Goal: Task Accomplishment & Management: Complete application form

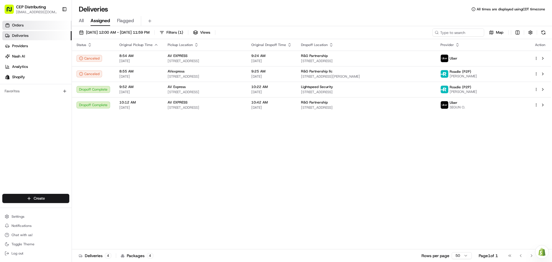
click at [24, 23] on link "Orders" at bounding box center [36, 25] width 69 height 9
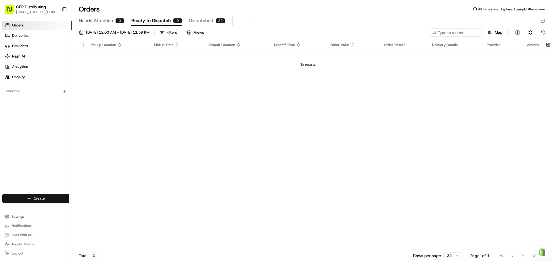
click at [44, 195] on html "CEP Distributing seniece@avexpress.net Toggle Sidebar Orders Deliveries Provide…" at bounding box center [276, 131] width 552 height 262
click at [96, 220] on link "Order" at bounding box center [104, 219] width 64 height 10
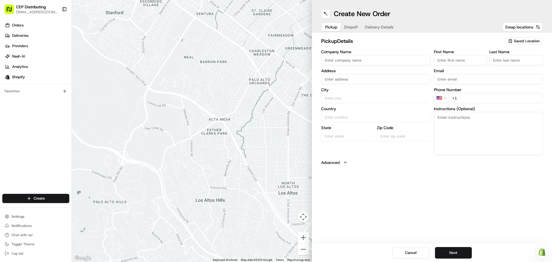
click at [377, 61] on input "Company Name" at bounding box center [375, 60] width 109 height 10
type input "AV EXPRESS"
type input "[STREET_ADDRESS]"
type input "Seniece"
type input "Jetson"
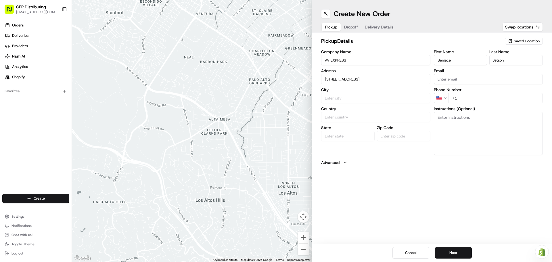
type input "[EMAIL_ADDRESS][DOMAIN_NAME]"
click at [381, 92] on div "8720 Westpark Dr b, Houston, TX 77063, USA" at bounding box center [376, 91] width 106 height 9
type input "[STREET_ADDRESS]"
type input "Houston"
type input "United States"
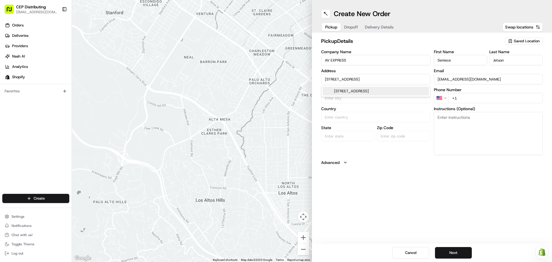
type input "TX"
type input "77063"
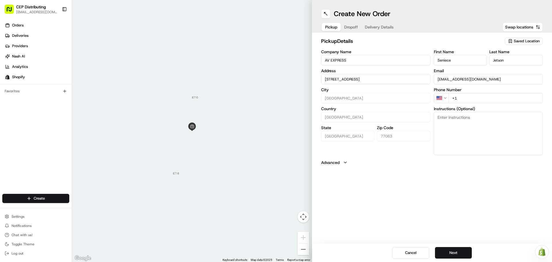
click at [493, 97] on input "+1" at bounding box center [496, 98] width 95 height 10
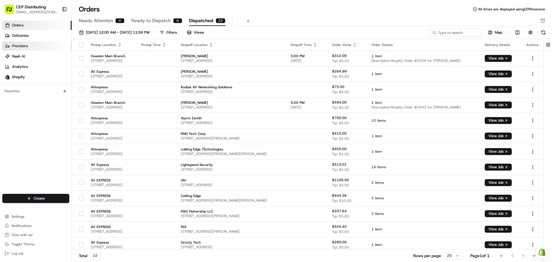
scroll to position [96, 0]
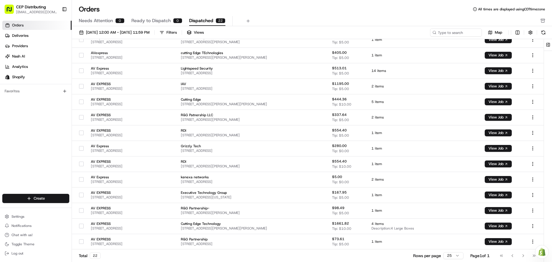
click at [35, 24] on link "Orders" at bounding box center [36, 25] width 69 height 9
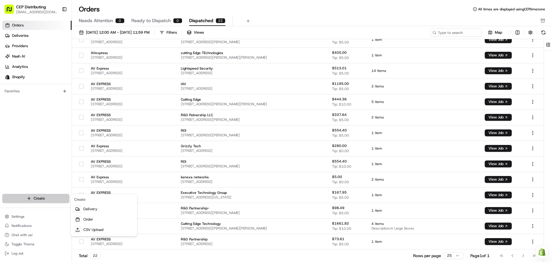
click at [42, 199] on html "CEP Distributing seniece@avexpress.net Toggle Sidebar Orders Deliveries Provide…" at bounding box center [276, 131] width 552 height 262
click at [93, 219] on link "Order" at bounding box center [104, 219] width 64 height 10
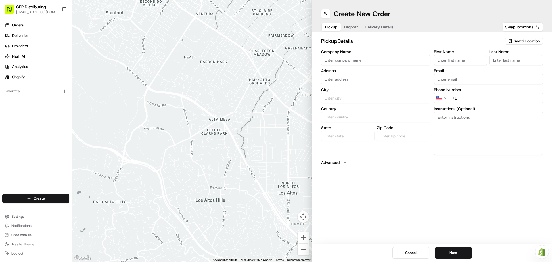
click at [361, 58] on input "Company Name" at bounding box center [375, 60] width 109 height 10
type input "AV EXPRESS"
type input "[STREET_ADDRESS]"
type input "Seniece"
type input "Jetson"
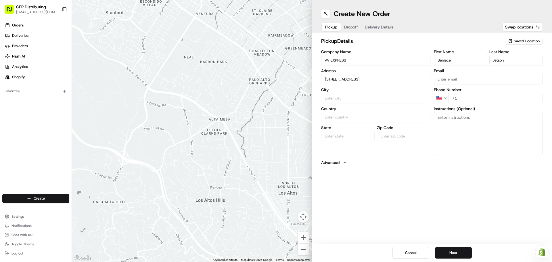
type input "[EMAIL_ADDRESS][DOMAIN_NAME]"
click at [374, 94] on div "8720 Westpark Dr b, Houston, TX 77063, USA" at bounding box center [376, 91] width 106 height 9
type input "[STREET_ADDRESS]"
type input "Houston"
type input "United States"
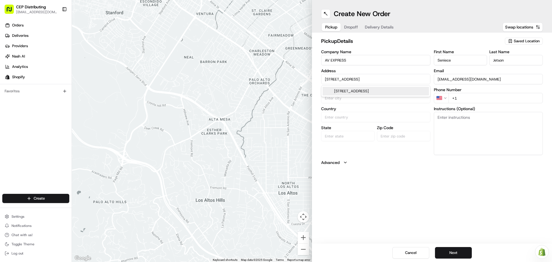
type input "TX"
type input "77063"
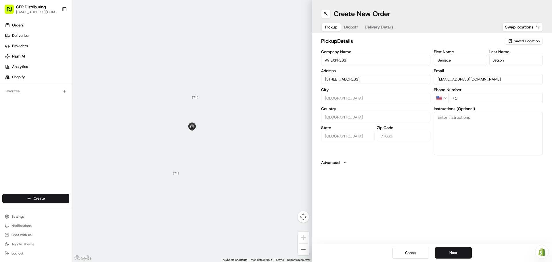
click at [472, 99] on input "+1" at bounding box center [496, 98] width 95 height 10
type input "+1 346 504 5922"
type textarea "O"
type textarea "Pickup Order# 2699 in front entrance."
click at [460, 255] on button "Next" at bounding box center [453, 253] width 37 height 12
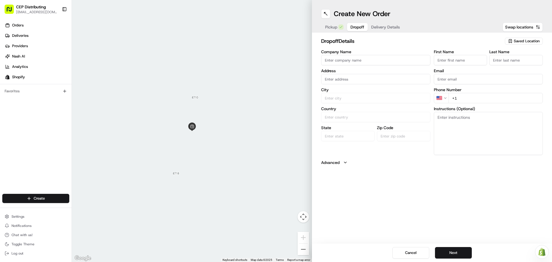
click at [344, 62] on input "Company Name" at bounding box center [375, 60] width 109 height 10
type input "Technet"
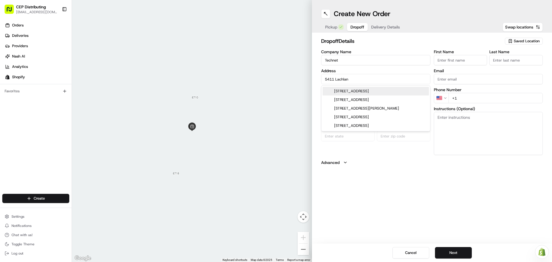
click at [387, 91] on div "5411 Lachlan Springs Lane, Sugar Land, TX" at bounding box center [376, 91] width 106 height 9
type input "[STREET_ADDRESS]"
type input "Sugar Land"
type input "United States"
type input "TX"
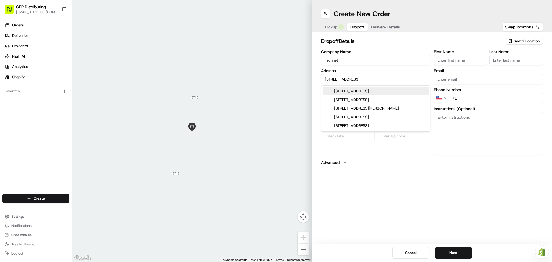
type input "77479"
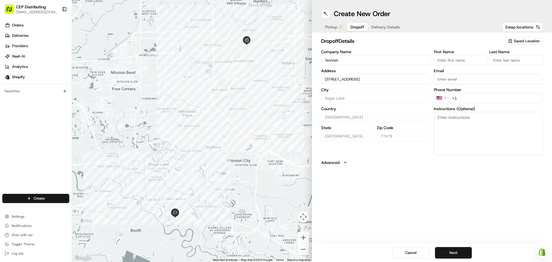
type input "[STREET_ADDRESS]"
click at [455, 59] on input "First Name" at bounding box center [460, 60] width 53 height 10
type input "Shan"
type input "Karowadiya"
click at [452, 77] on input "Email" at bounding box center [488, 79] width 109 height 10
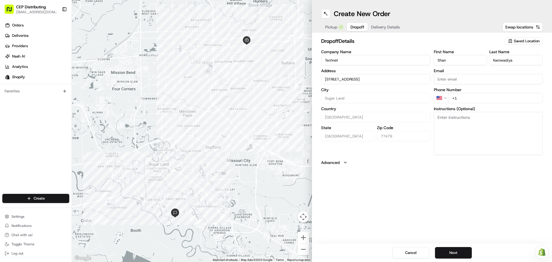
paste input "shank0827@gmail.com"
type input "shank0827@gmail.com"
type input "+1 281 904 9452"
type textarea "Contact Shan 2819049452"
click at [460, 253] on button "Next" at bounding box center [453, 253] width 37 height 12
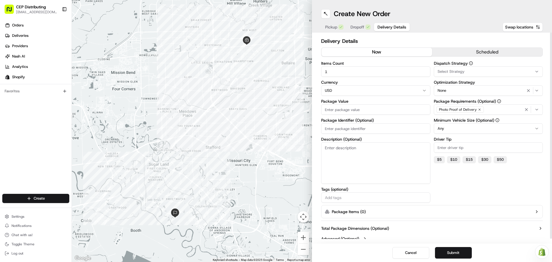
click at [343, 68] on input "1" at bounding box center [375, 71] width 109 height 10
drag, startPoint x: 335, startPoint y: 70, endPoint x: 253, endPoint y: 60, distance: 82.6
click at [274, 65] on div "← Move left → Move right ↑ Move up ↓ Move down + Zoom in - Zoom out Home Jump l…" at bounding box center [312, 131] width 480 height 262
type input "2"
click at [339, 109] on input "Package Value" at bounding box center [375, 109] width 109 height 10
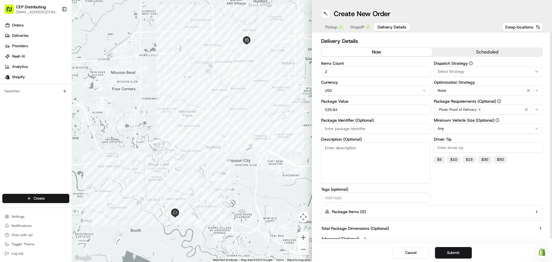
type input "535.84"
click at [335, 123] on div "Package Identifier (Optional)" at bounding box center [375, 126] width 109 height 16
click at [332, 129] on input "Package Identifier (Optional)" at bounding box center [375, 128] width 109 height 10
type input "Order# 2699"
click at [468, 71] on div "Select Strategy" at bounding box center [488, 71] width 106 height 5
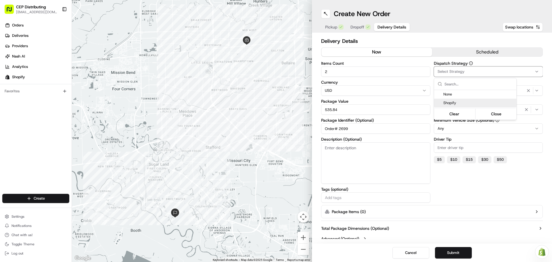
click at [454, 100] on div "Shopify" at bounding box center [475, 103] width 82 height 9
click at [465, 103] on span "Shopify" at bounding box center [479, 102] width 71 height 5
click at [485, 181] on html "CEP Distributing seniece@avexpress.net Toggle Sidebar Orders Deliveries Provide…" at bounding box center [276, 131] width 552 height 262
click at [441, 161] on button "$ 5" at bounding box center [439, 159] width 11 height 7
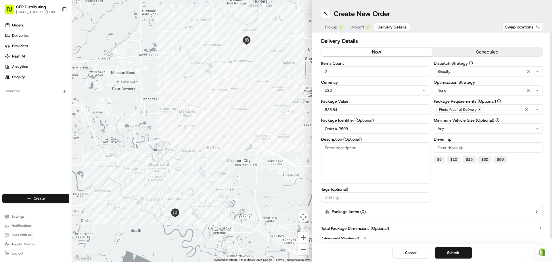
type input "5"
click at [442, 189] on div "Dispatch Strategy Shopify Optimization Strategy None Package Requirements (Opti…" at bounding box center [488, 132] width 109 height 142
click at [448, 254] on button "Submit" at bounding box center [453, 253] width 37 height 12
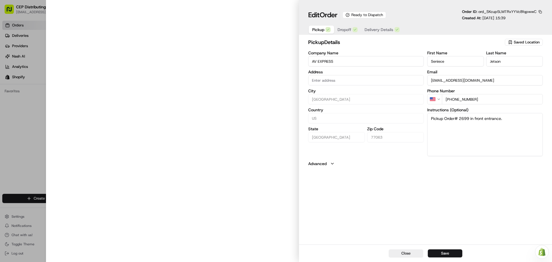
type input "[STREET_ADDRESS]"
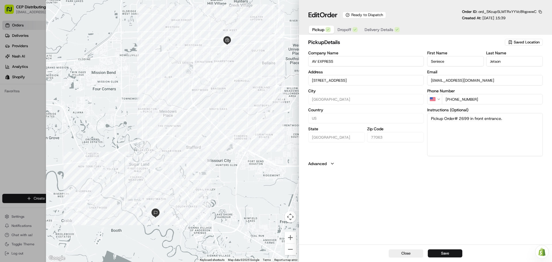
click at [346, 28] on span "Dropoff" at bounding box center [345, 30] width 14 height 6
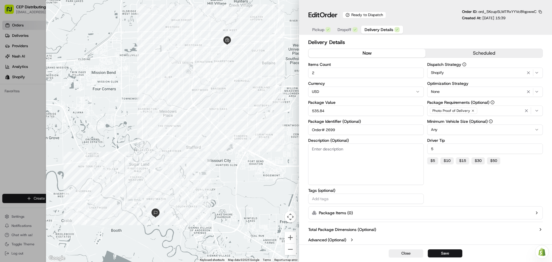
click at [376, 30] on span "Delivery Details" at bounding box center [379, 30] width 29 height 6
click at [343, 26] on button "Dropoff" at bounding box center [347, 30] width 27 height 8
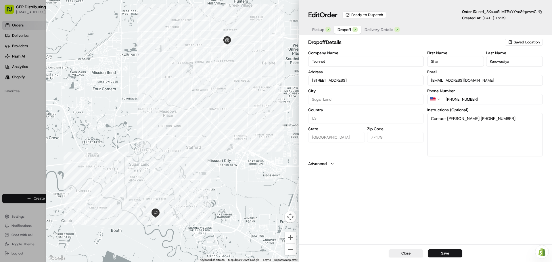
click at [316, 26] on button "Pickup" at bounding box center [321, 30] width 25 height 8
click at [341, 26] on button "Dropoff" at bounding box center [347, 30] width 27 height 8
click at [452, 251] on button "Save" at bounding box center [445, 253] width 35 height 8
type input "+1"
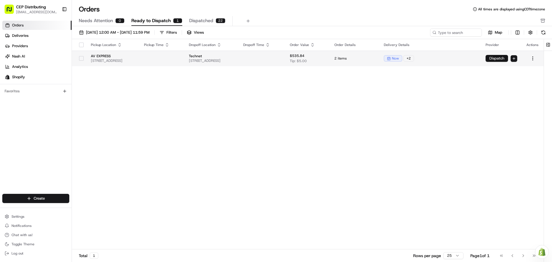
click at [494, 58] on button "Dispatch" at bounding box center [497, 58] width 22 height 7
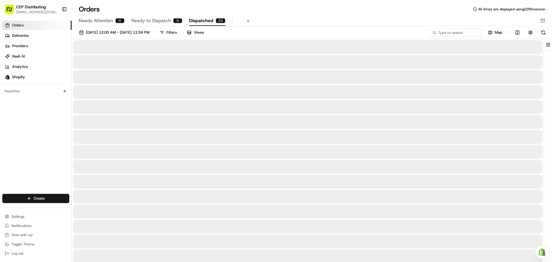
click at [204, 20] on span "Dispatched" at bounding box center [201, 20] width 24 height 7
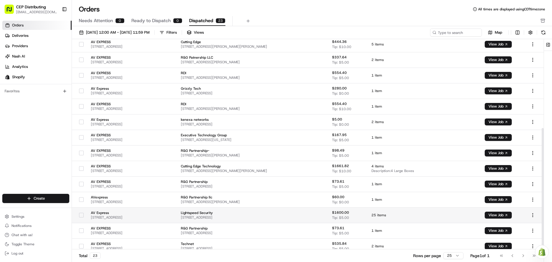
scroll to position [158, 0]
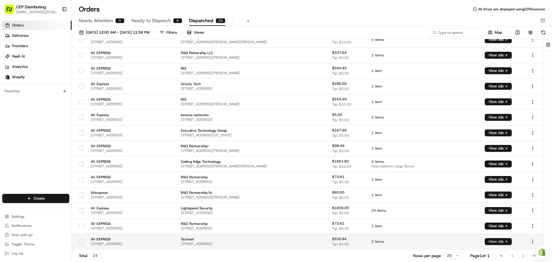
click at [505, 241] on button "View Job" at bounding box center [498, 241] width 27 height 7
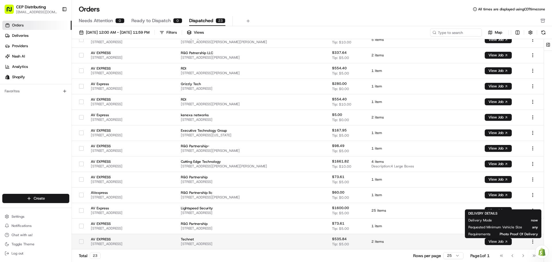
click at [496, 240] on button "View Job" at bounding box center [498, 241] width 27 height 7
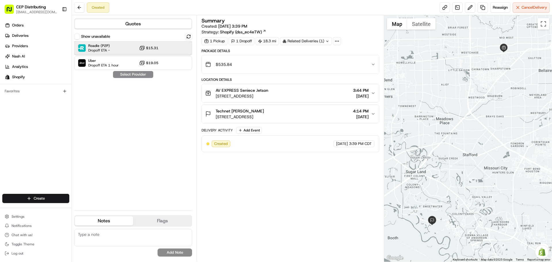
click at [123, 46] on div "Roadie (P2P) Dropoff ETA - $15.31" at bounding box center [133, 48] width 118 height 14
click at [134, 75] on button "Assign Provider" at bounding box center [133, 74] width 41 height 7
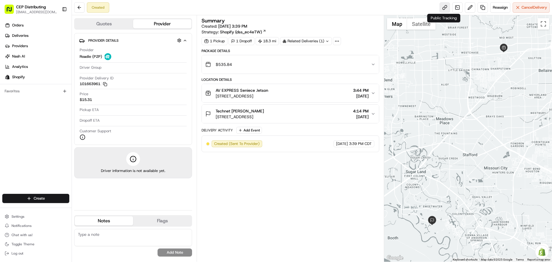
click at [444, 9] on link at bounding box center [445, 7] width 10 height 10
